Goal: Task Accomplishment & Management: Use online tool/utility

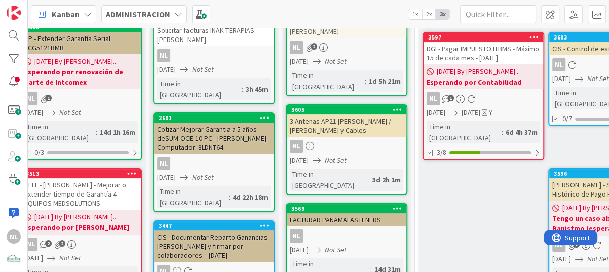
scroll to position [101, 156]
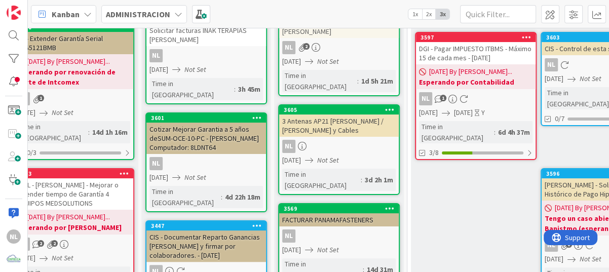
click at [491, 92] on div "NL 1" at bounding box center [476, 98] width 120 height 13
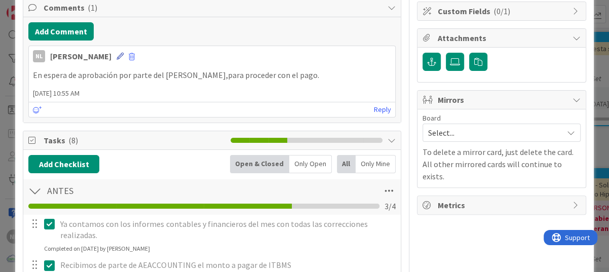
click at [117, 53] on icon at bounding box center [120, 56] width 7 height 7
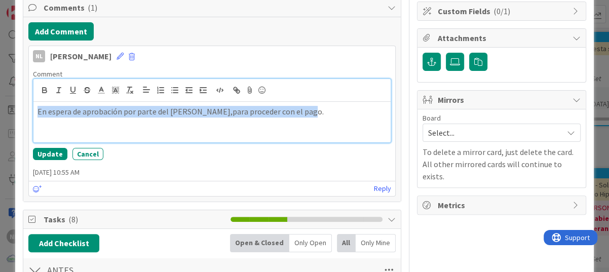
drag, startPoint x: 322, startPoint y: 116, endPoint x: -2, endPoint y: 106, distance: 324.1
click at [0, 106] on html "NL Kanban ADMINISTRACION 1x 2x 3x 2 GARANTIAS - CORREGUIR Aquí van tarjetas que…" at bounding box center [304, 136] width 609 height 272
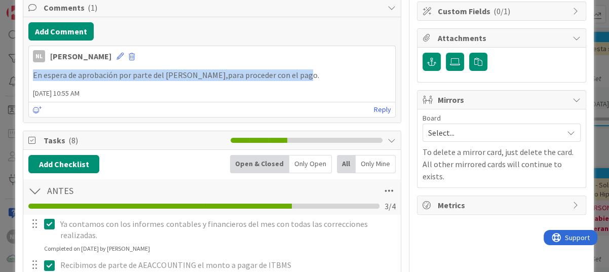
scroll to position [120, 0]
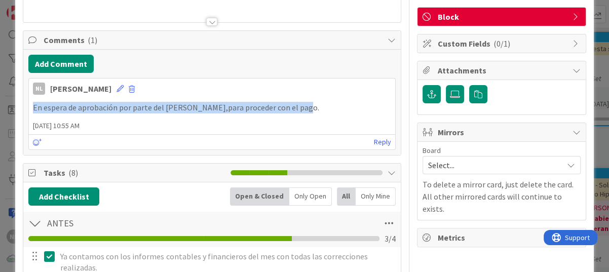
click at [117, 86] on icon at bounding box center [120, 88] width 7 height 7
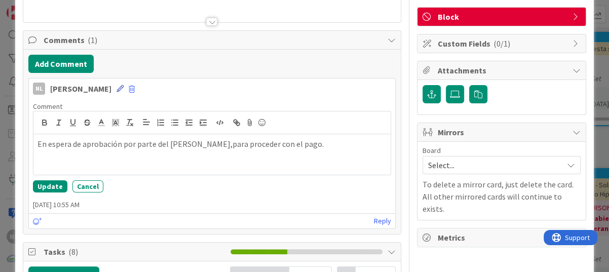
click at [117, 86] on icon at bounding box center [120, 88] width 7 height 7
click at [89, 188] on button "Cancel" at bounding box center [87, 186] width 31 height 12
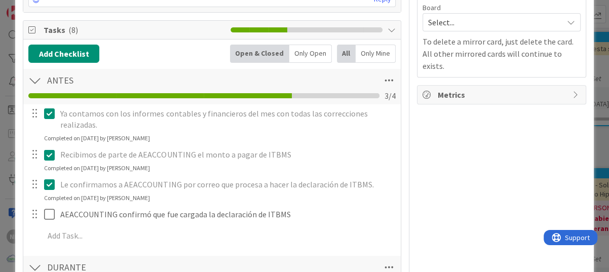
scroll to position [272, 0]
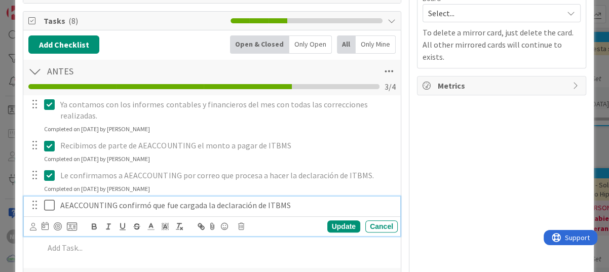
click at [48, 205] on icon at bounding box center [51, 205] width 15 height 12
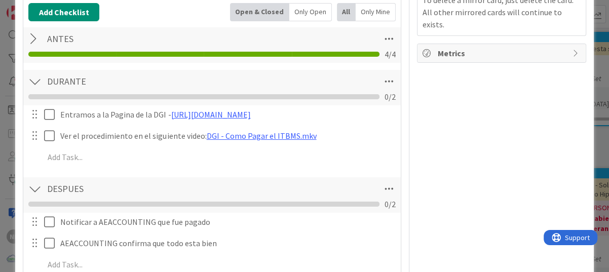
scroll to position [373, 0]
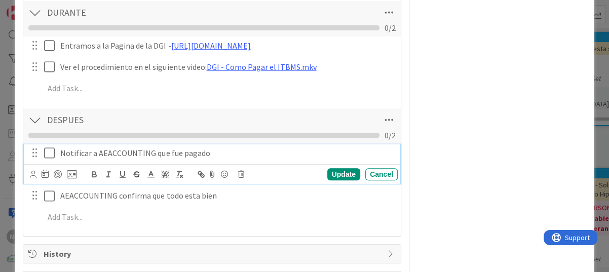
click at [54, 152] on icon at bounding box center [51, 153] width 15 height 12
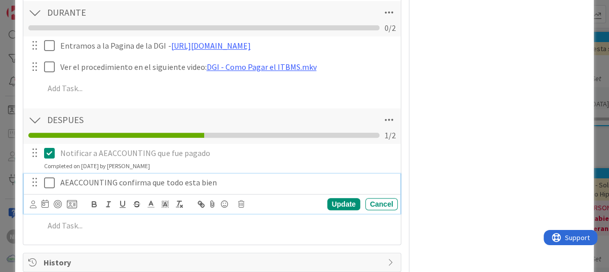
click at [54, 185] on icon at bounding box center [51, 183] width 15 height 12
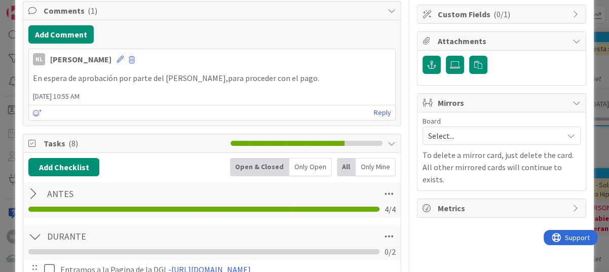
scroll to position [122, 0]
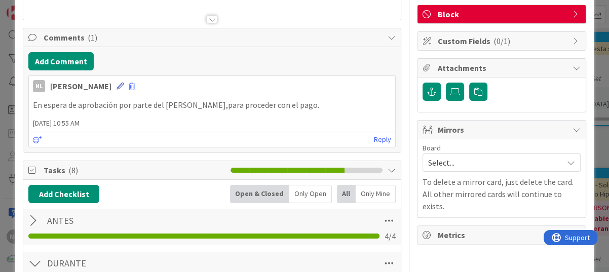
click at [117, 86] on icon at bounding box center [120, 86] width 7 height 7
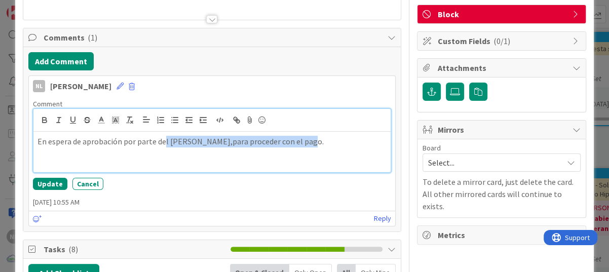
drag, startPoint x: 296, startPoint y: 138, endPoint x: 101, endPoint y: 128, distance: 195.5
click at [126, 128] on div "En espera de aprobación por parte del Sr. Gabriel,para proceder con el pago." at bounding box center [211, 140] width 357 height 63
drag, startPoint x: 101, startPoint y: 128, endPoint x: 64, endPoint y: 128, distance: 37.0
click at [64, 128] on div at bounding box center [211, 120] width 357 height 23
click at [0, 128] on html "NL Kanban ADMINISTRACION 1x 2x 3x 2 GARANTIAS - CORREGUIR Aquí van tarjetas que…" at bounding box center [304, 136] width 609 height 272
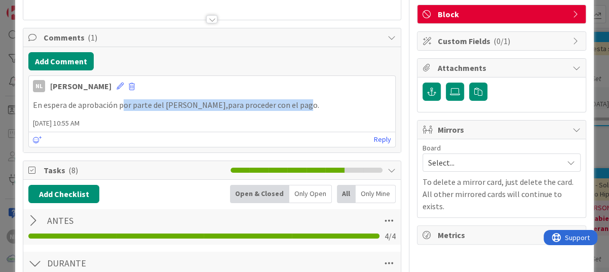
scroll to position [90, 0]
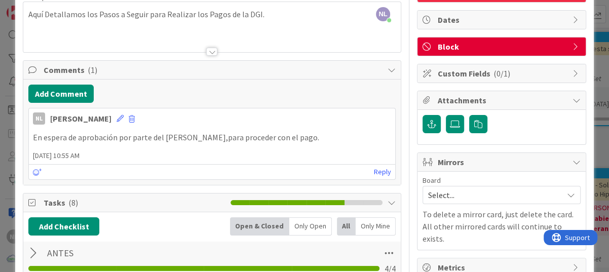
click at [199, 151] on span "13 August 2025 10:55 AM" at bounding box center [212, 156] width 367 height 11
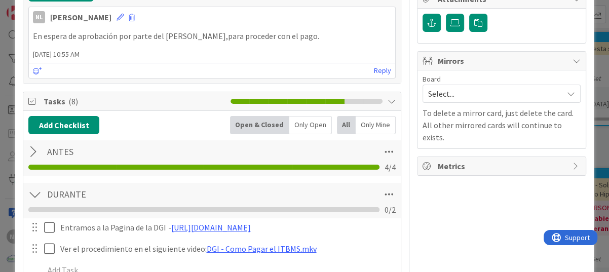
scroll to position [140, 0]
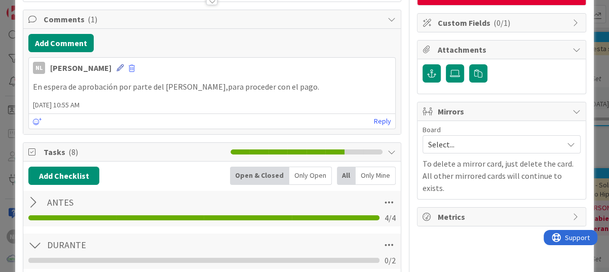
click at [117, 66] on icon at bounding box center [120, 67] width 7 height 7
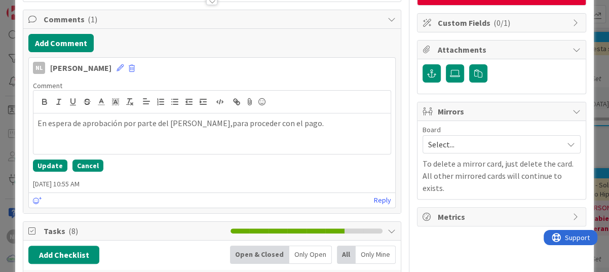
click at [84, 165] on button "Cancel" at bounding box center [87, 166] width 31 height 12
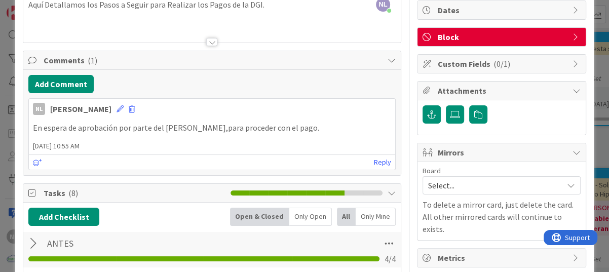
scroll to position [101, 0]
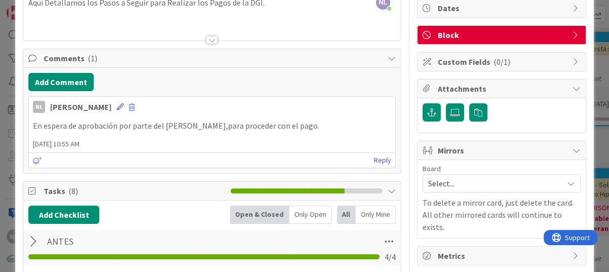
click at [117, 107] on icon at bounding box center [120, 106] width 7 height 7
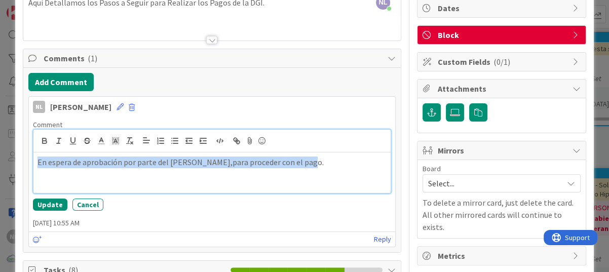
drag, startPoint x: 307, startPoint y: 164, endPoint x: 33, endPoint y: 151, distance: 274.6
click at [33, 151] on div "En espera de aprobación por parte del Sr. Gabriel,para proceder con el pago." at bounding box center [211, 161] width 357 height 63
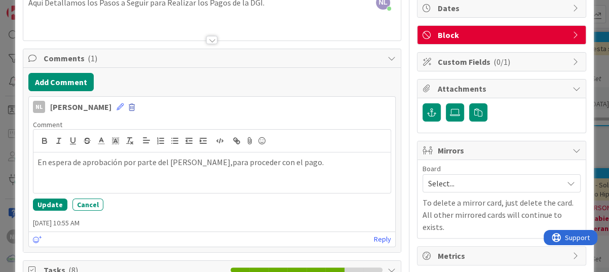
click at [129, 104] on span at bounding box center [132, 107] width 6 height 7
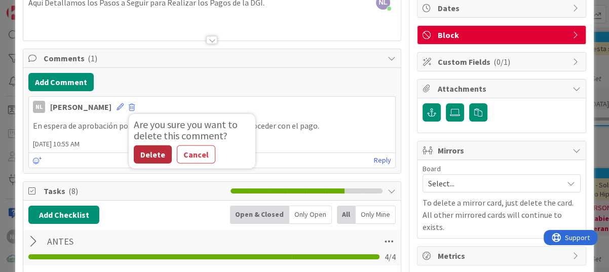
click at [143, 152] on button "Delete" at bounding box center [153, 154] width 38 height 18
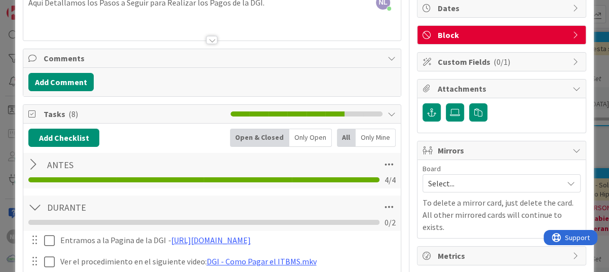
click at [93, 115] on span "Tasks ( 8 )" at bounding box center [135, 114] width 182 height 12
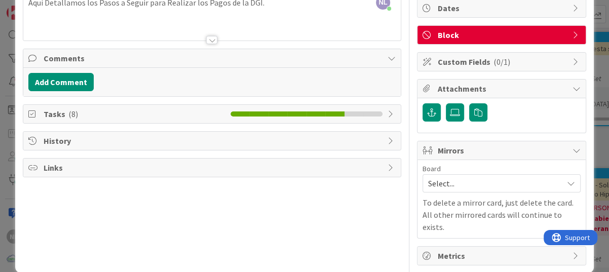
click at [85, 112] on span "Tasks ( 8 )" at bounding box center [135, 114] width 182 height 12
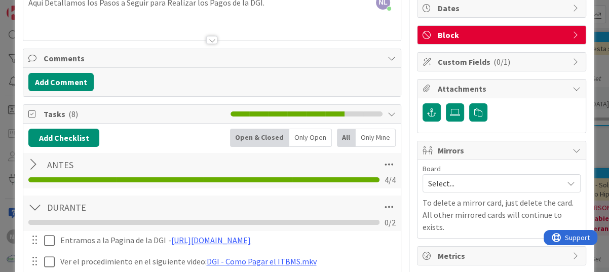
click at [36, 167] on div at bounding box center [34, 165] width 13 height 18
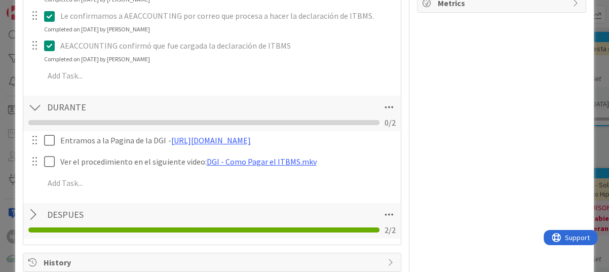
scroll to position [355, 0]
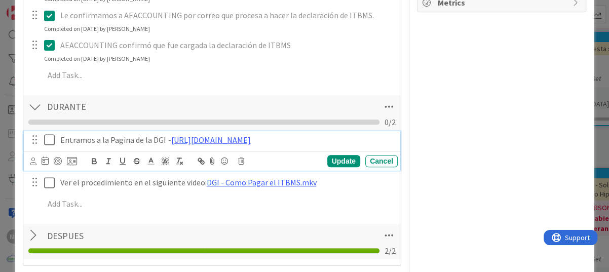
click at [53, 141] on icon at bounding box center [51, 140] width 15 height 12
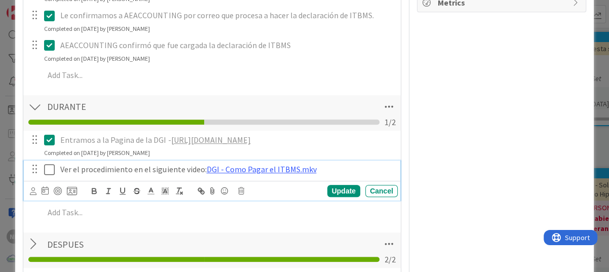
click at [48, 173] on icon at bounding box center [51, 170] width 15 height 12
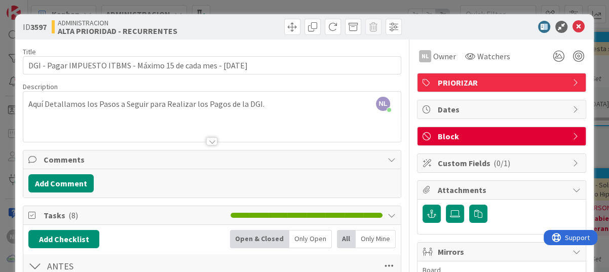
scroll to position [0, 0]
click at [573, 22] on icon at bounding box center [579, 27] width 12 height 12
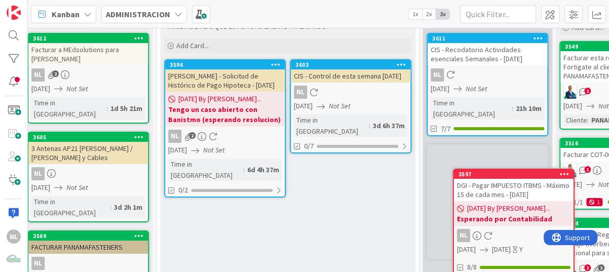
scroll to position [92, 439]
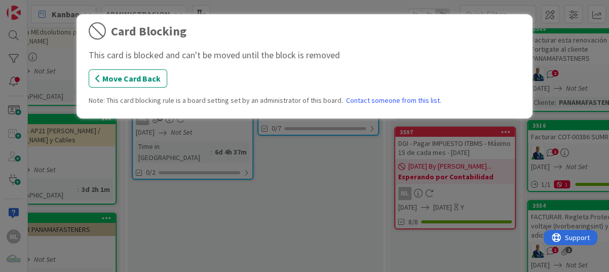
drag, startPoint x: 264, startPoint y: 137, endPoint x: 411, endPoint y: 130, distance: 147.2
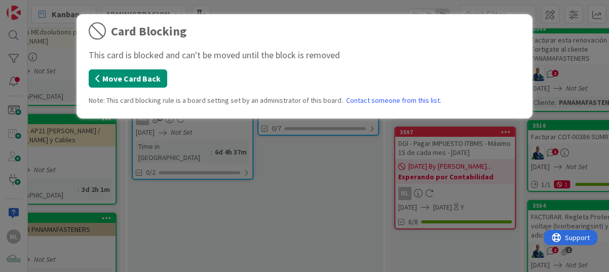
click at [109, 79] on button "Move Card Back" at bounding box center [128, 78] width 79 height 18
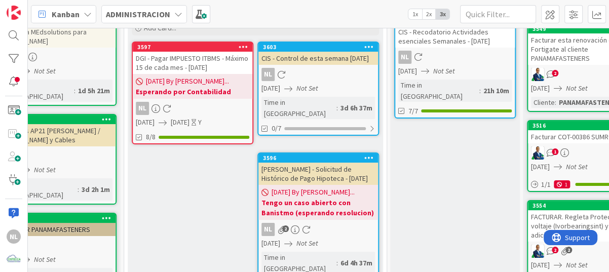
click at [218, 88] on b "Esperando por Contabilidad" at bounding box center [193, 92] width 114 height 10
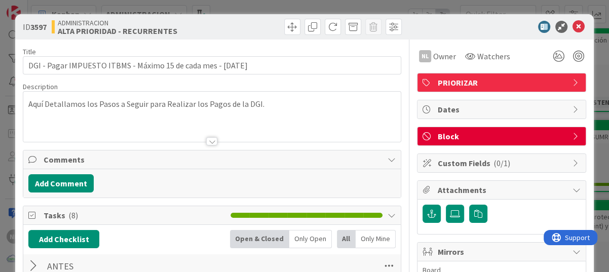
click at [573, 136] on icon at bounding box center [577, 136] width 8 height 8
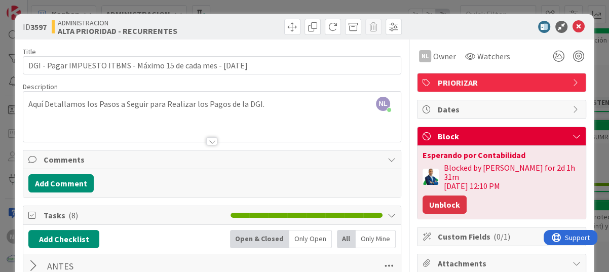
click at [427, 199] on button "Unblock" at bounding box center [445, 205] width 44 height 18
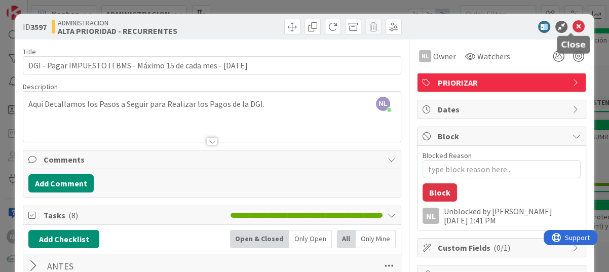
click at [573, 27] on icon at bounding box center [579, 27] width 12 height 12
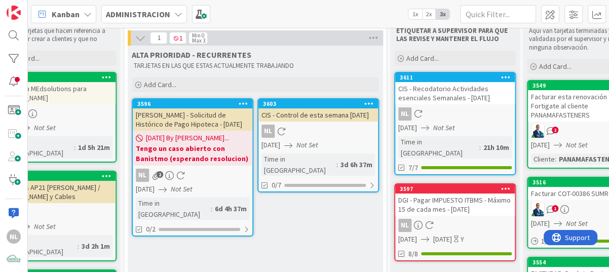
scroll to position [45, 439]
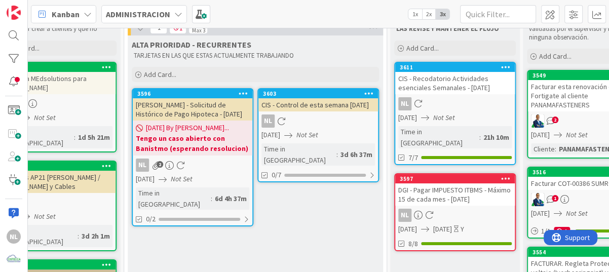
drag, startPoint x: 173, startPoint y: 48, endPoint x: 434, endPoint y: 204, distance: 304.2
click at [295, 128] on div "NL" at bounding box center [319, 121] width 120 height 13
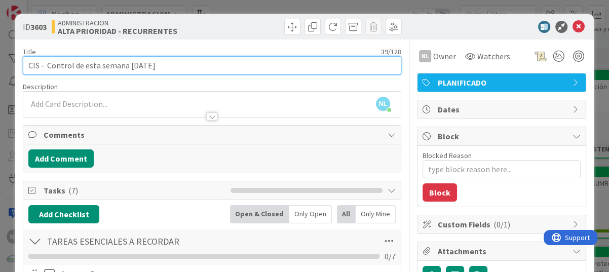
click at [193, 68] on input "CIS - Control de esta semana 8/11/2025" at bounding box center [212, 65] width 379 height 18
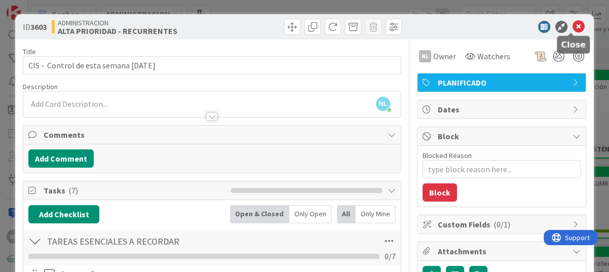
click at [573, 23] on icon at bounding box center [579, 27] width 12 height 12
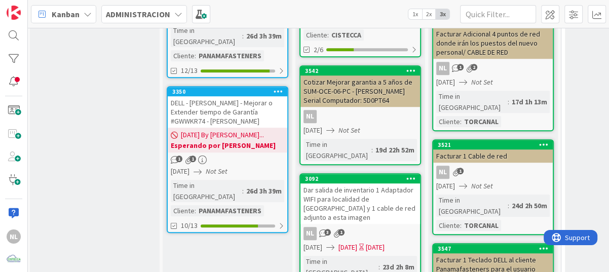
scroll to position [507, 2]
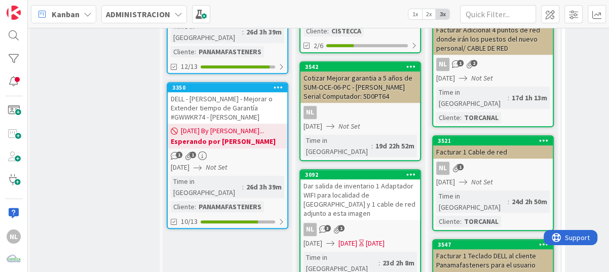
click at [187, 232] on div "GARANTIAS - MEJORAR Aquí van tarjetas que hacen referencias a equipos que se ve…" at bounding box center [228, 206] width 130 height 1334
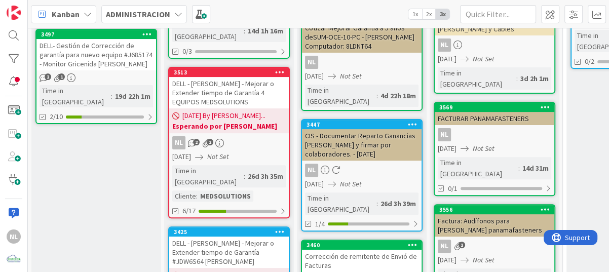
scroll to position [253, 0]
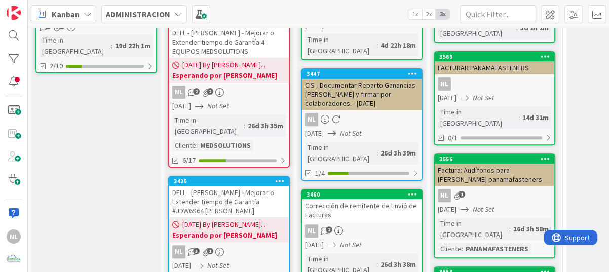
click at [380, 225] on div "NL 2" at bounding box center [362, 231] width 120 height 13
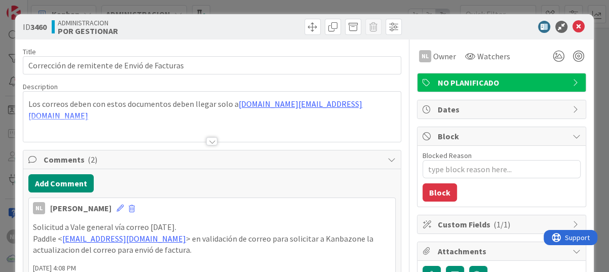
type textarea "x"
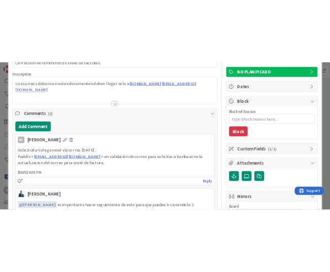
scroll to position [101, 0]
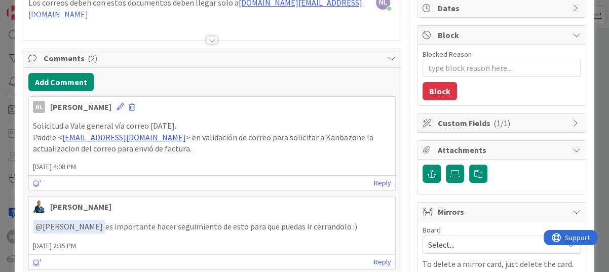
click at [192, 125] on p "Solicitud a Vale general vía correo 09/08/2025." at bounding box center [212, 126] width 358 height 12
click at [117, 107] on icon at bounding box center [120, 106] width 7 height 7
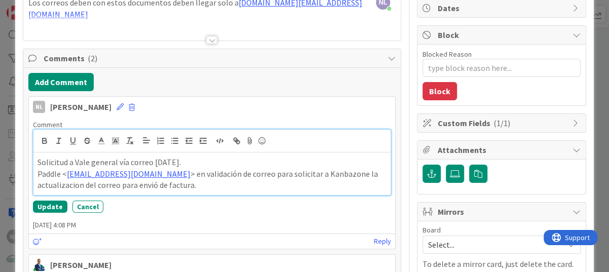
click at [140, 186] on p "Paddle < help@paddle.com > en validación de correo para solicitar a Kanbazone l…" at bounding box center [212, 179] width 349 height 23
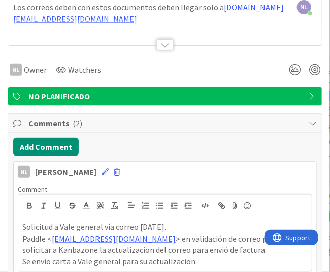
scroll to position [253, 0]
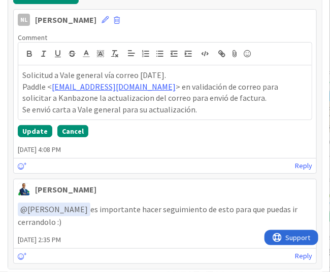
click at [68, 135] on button "Cancel" at bounding box center [72, 131] width 31 height 12
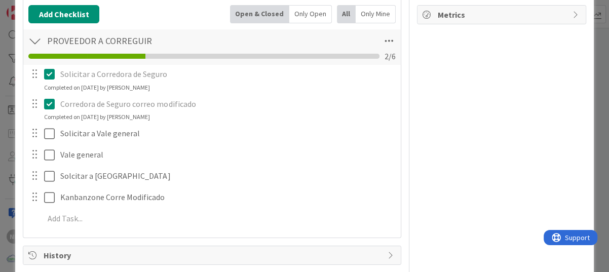
scroll to position [406, 0]
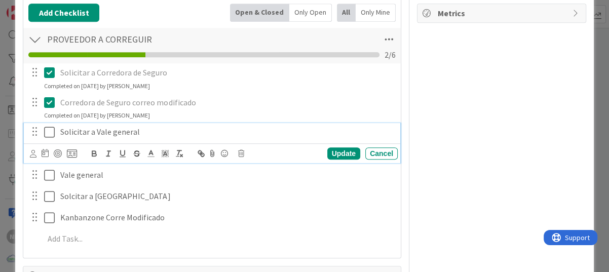
click at [44, 131] on icon at bounding box center [51, 132] width 15 height 12
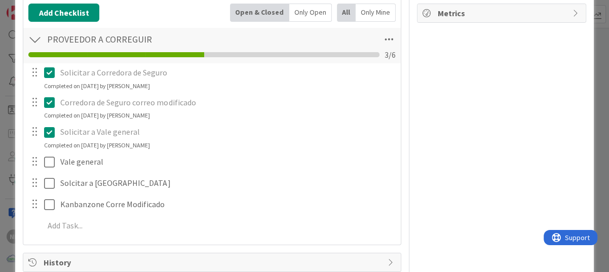
type textarea "x"
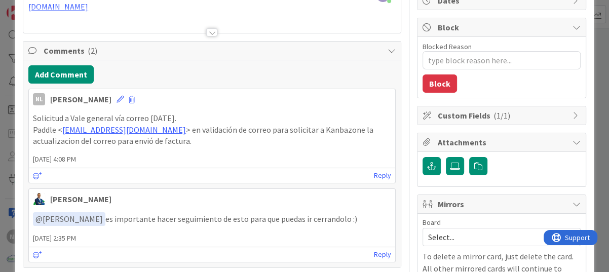
scroll to position [0, 0]
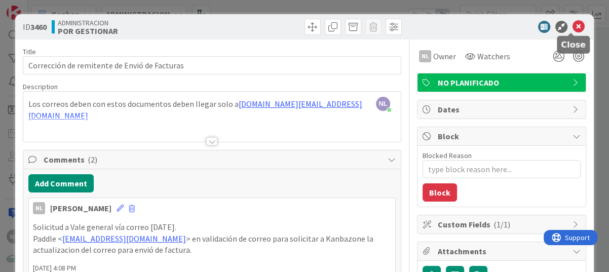
click at [574, 24] on icon at bounding box center [579, 27] width 12 height 12
